Goal: Task Accomplishment & Management: Complete application form

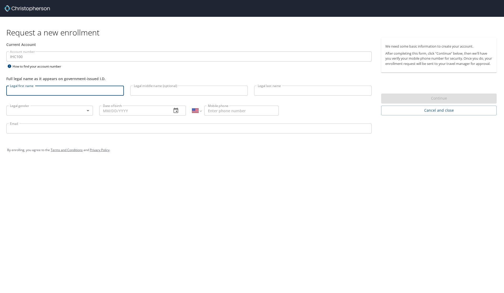
select select "US"
type input "[PERSON_NAME]"
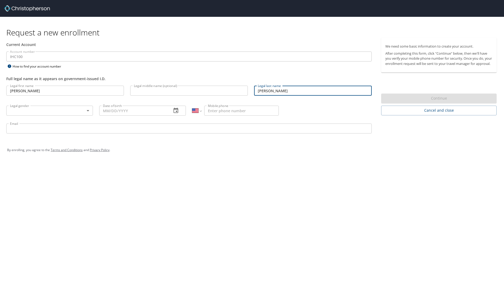
type input "[PERSON_NAME]"
click at [60, 119] on div "Legal gender ​ Legal gender" at bounding box center [49, 110] width 93 height 20
click at [64, 114] on body "Request a new enrollment Current Account Account number IHC100 Account number H…" at bounding box center [252, 146] width 504 height 293
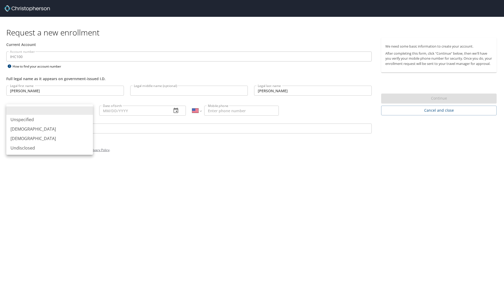
click at [62, 133] on li "[DEMOGRAPHIC_DATA]" at bounding box center [49, 128] width 87 height 9
type input "[DEMOGRAPHIC_DATA]"
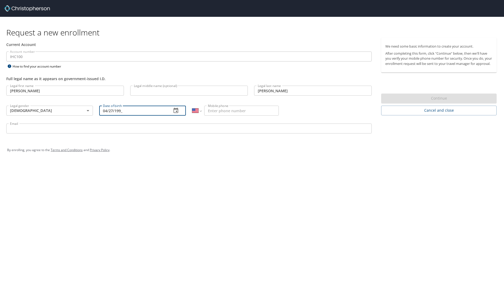
type input "[DATE]"
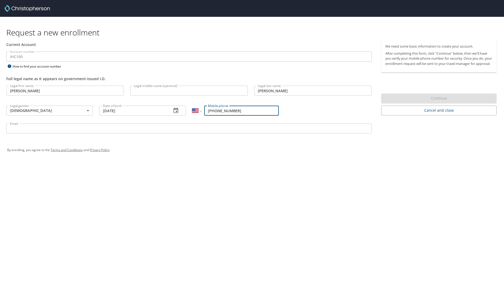
type input "[PHONE_NUMBER]"
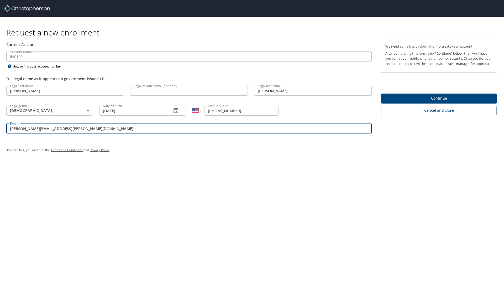
type input "[PERSON_NAME][EMAIL_ADDRESS][PERSON_NAME][DOMAIN_NAME]"
click at [231, 188] on div "Request a new enrollment Current Account Account number IHC100 Account number H…" at bounding box center [252, 146] width 504 height 293
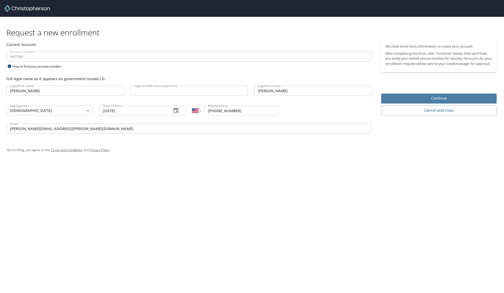
click at [445, 102] on span "Continue" at bounding box center [438, 98] width 107 height 7
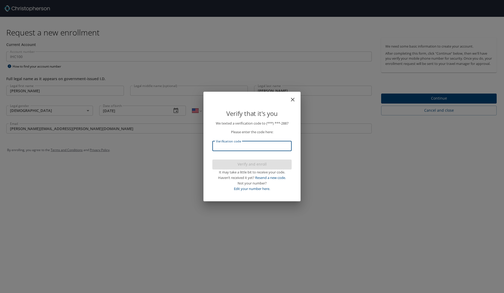
click at [281, 144] on input "Verification code" at bounding box center [251, 146] width 79 height 10
type input "345492"
click at [271, 166] on span "Verify and enroll" at bounding box center [251, 164] width 71 height 7
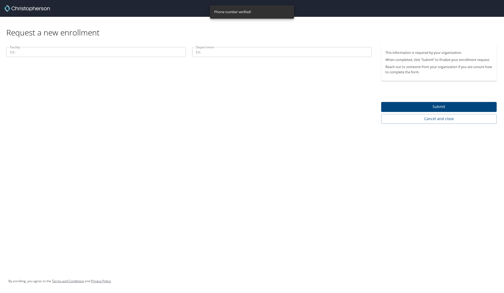
click at [149, 55] on input "Facility" at bounding box center [95, 52] width 179 height 10
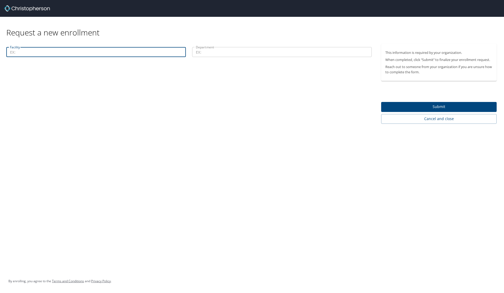
click at [94, 48] on input "Facility" at bounding box center [95, 52] width 179 height 10
paste input "13800"
type input "13800"
click at [208, 51] on input "Department" at bounding box center [281, 52] width 179 height 10
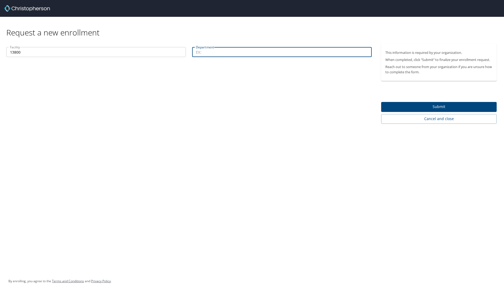
paste input "43024"
type input "43024"
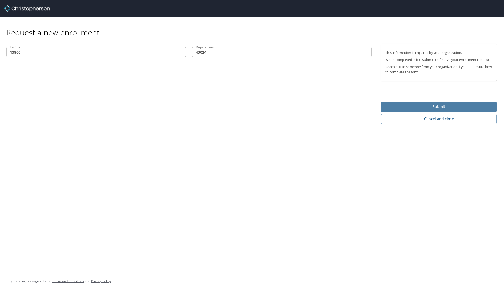
click at [440, 109] on span "Submit" at bounding box center [438, 106] width 107 height 7
